Goal: Transaction & Acquisition: Purchase product/service

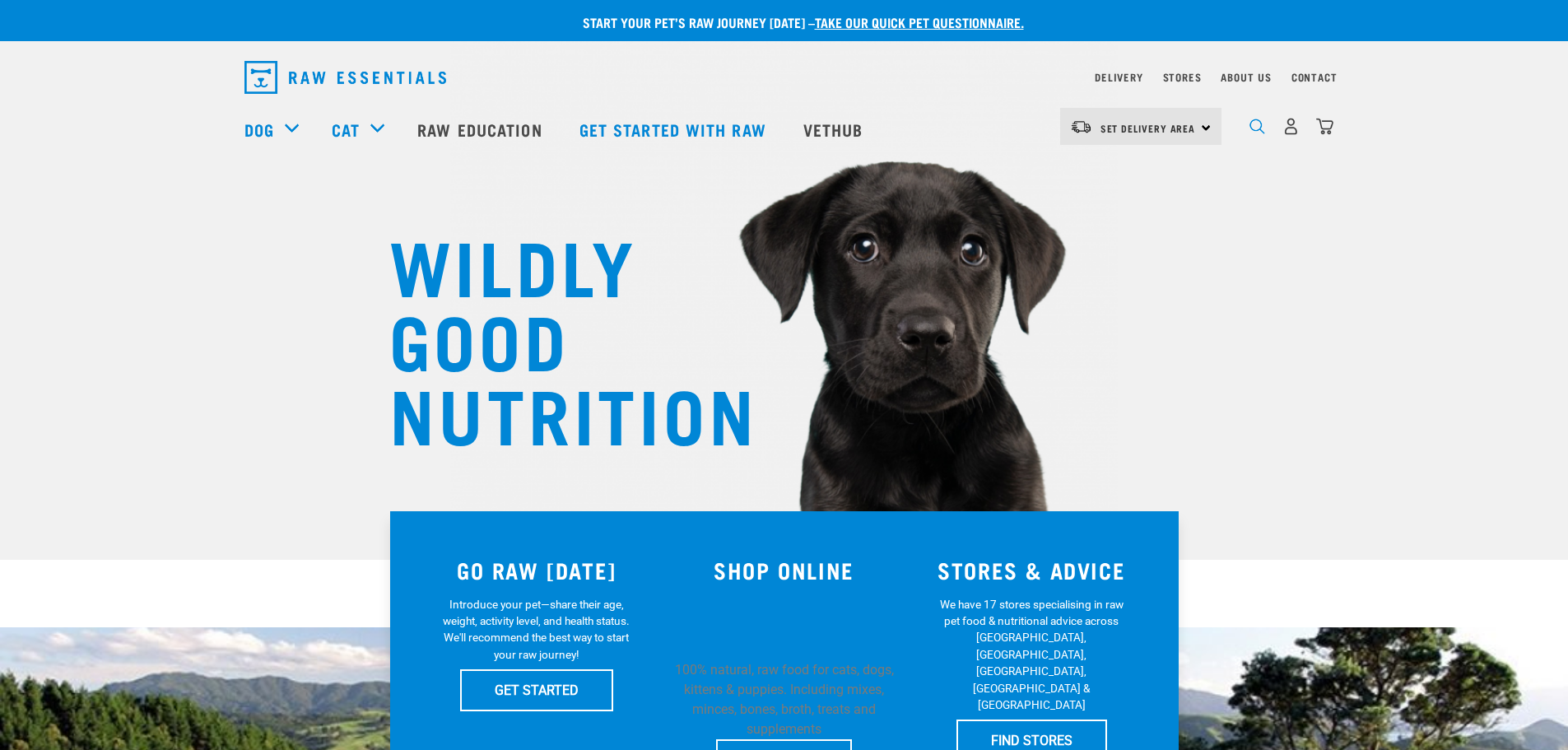
click at [1250, 132] on img "dropdown navigation" at bounding box center [1258, 126] width 16 height 16
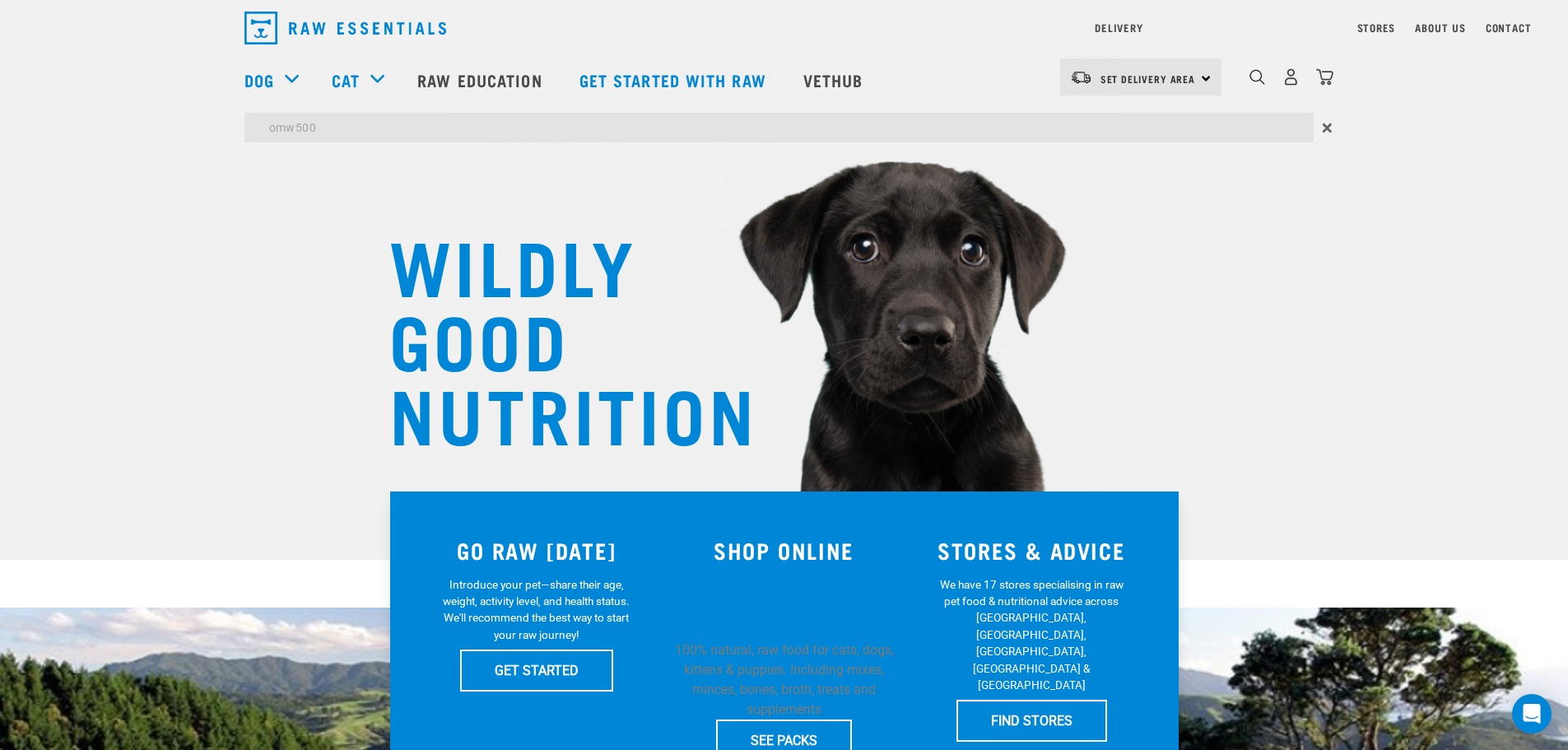
type input "omw500"
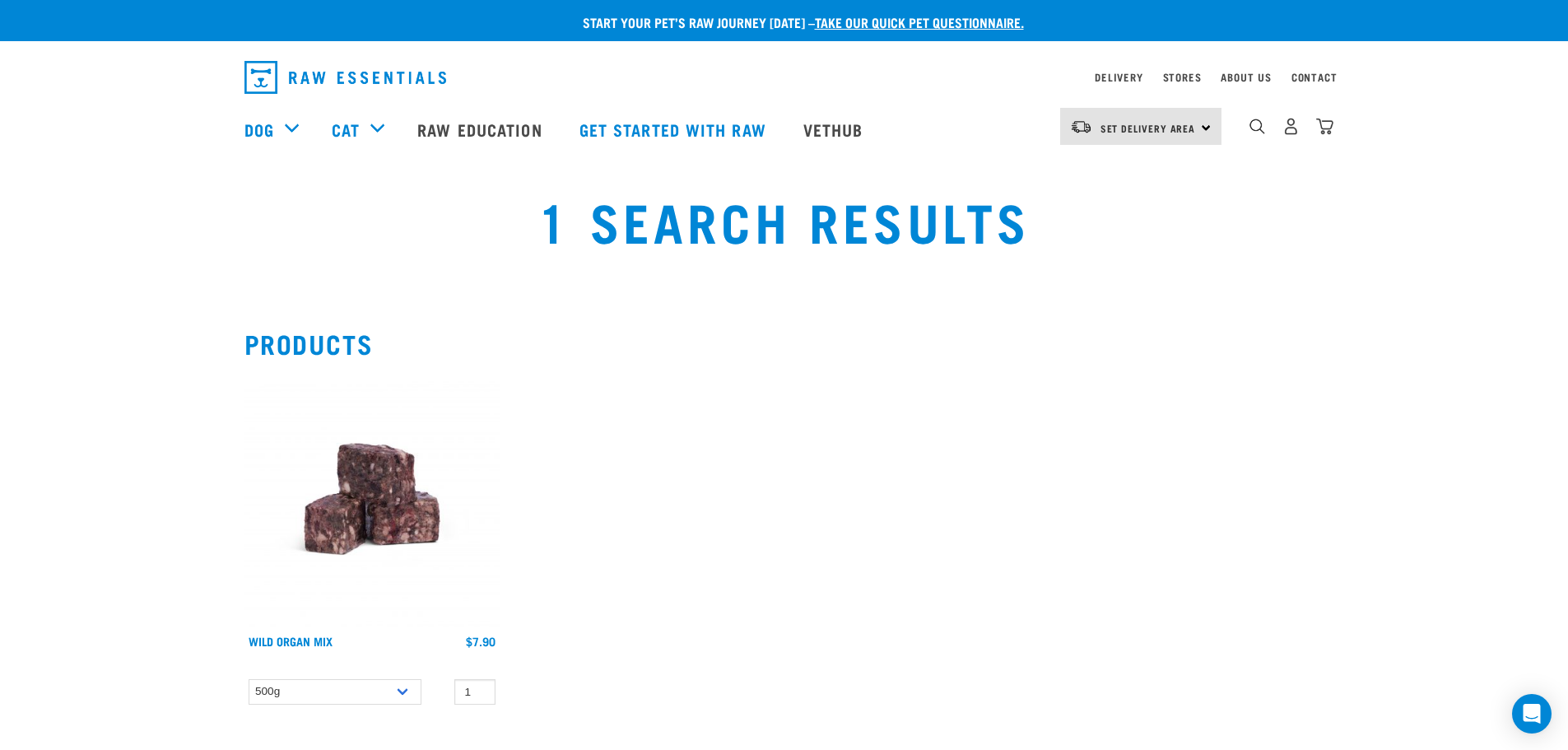
click at [397, 508] on img at bounding box center [372, 499] width 256 height 256
